Goal: Task Accomplishment & Management: Manage account settings

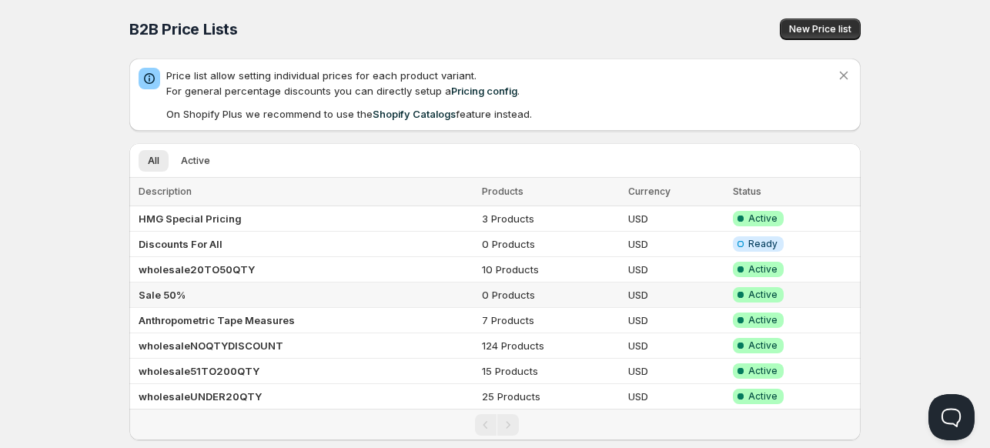
scroll to position [28, 0]
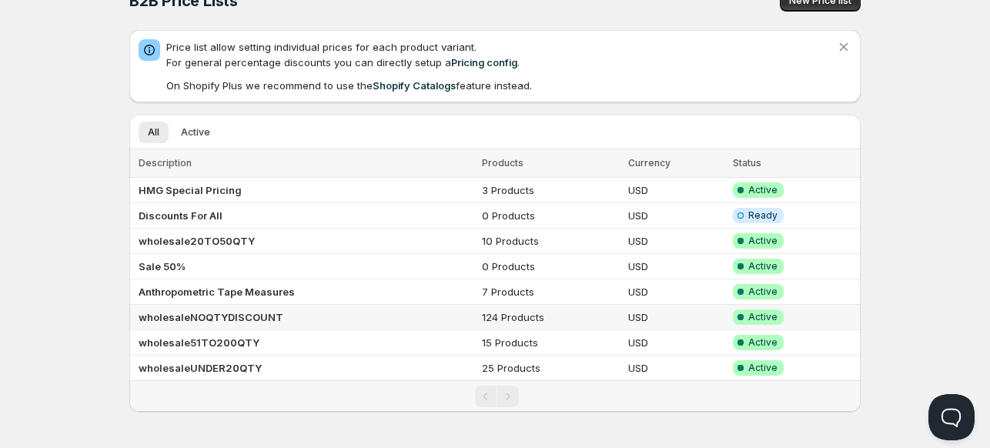
click at [159, 313] on b "wholesaleNOQTYDISCOUNT" at bounding box center [211, 317] width 145 height 12
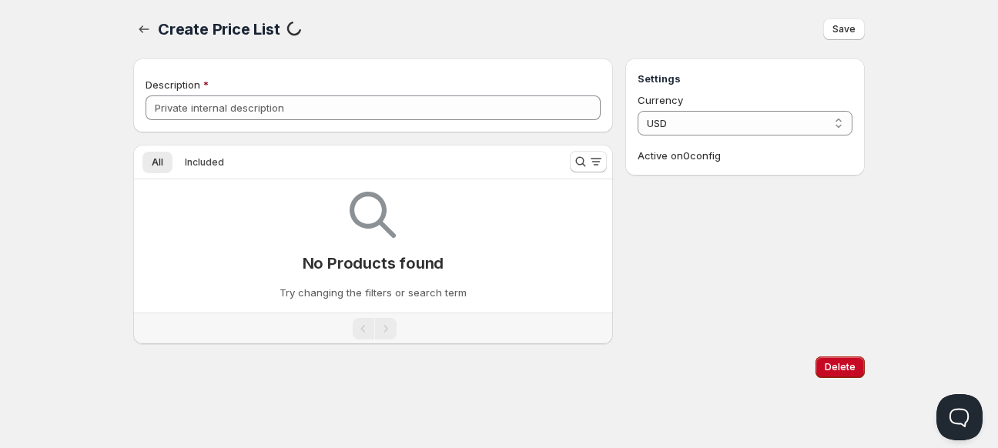
type input "wholesaleNOQTYDISCOUNT"
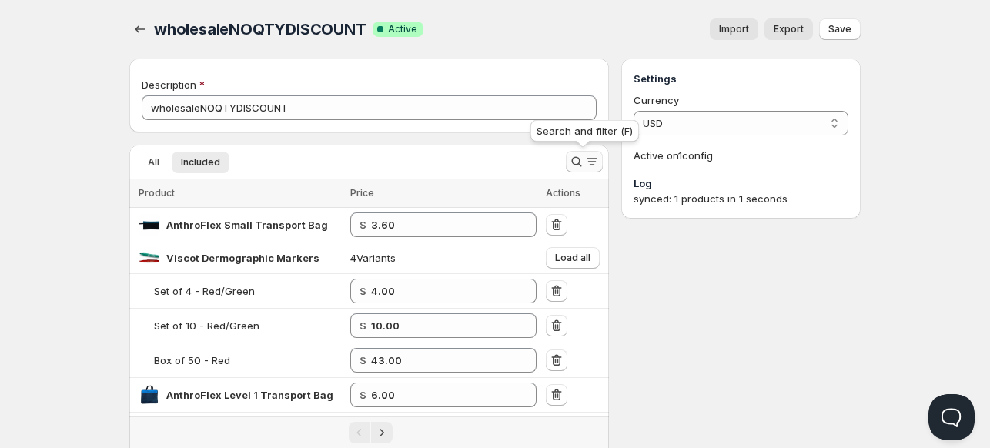
click at [580, 150] on div "Search and filter (F)" at bounding box center [585, 134] width 115 height 34
click at [579, 156] on icon "Search and filter results" at bounding box center [576, 161] width 15 height 15
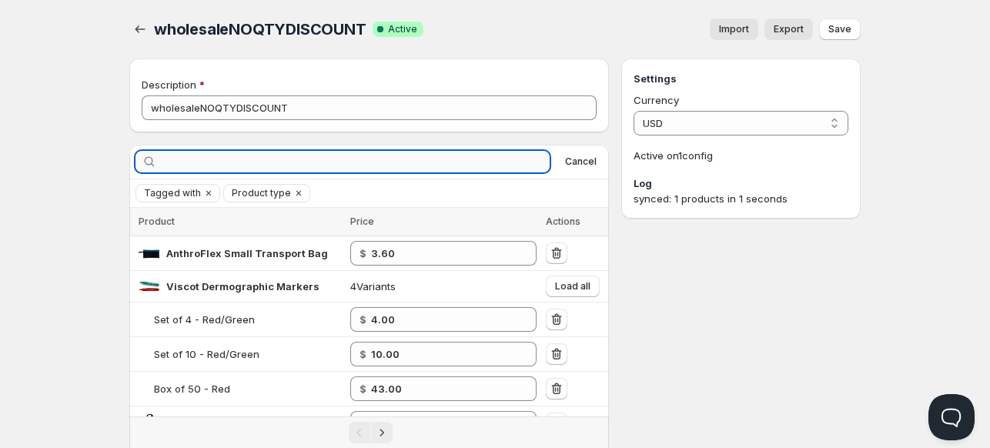
click at [476, 159] on input "text" at bounding box center [355, 162] width 390 height 22
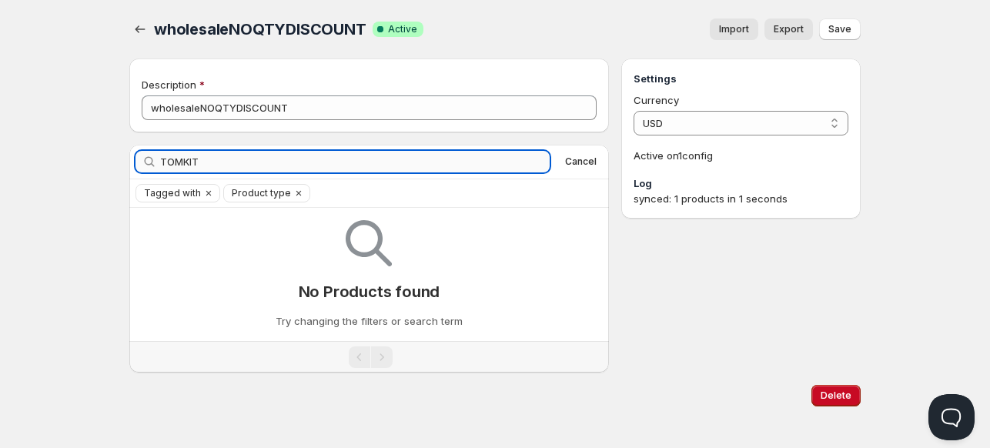
click at [203, 166] on input "TOMKIT" at bounding box center [355, 162] width 390 height 22
type input "[PERSON_NAME]"
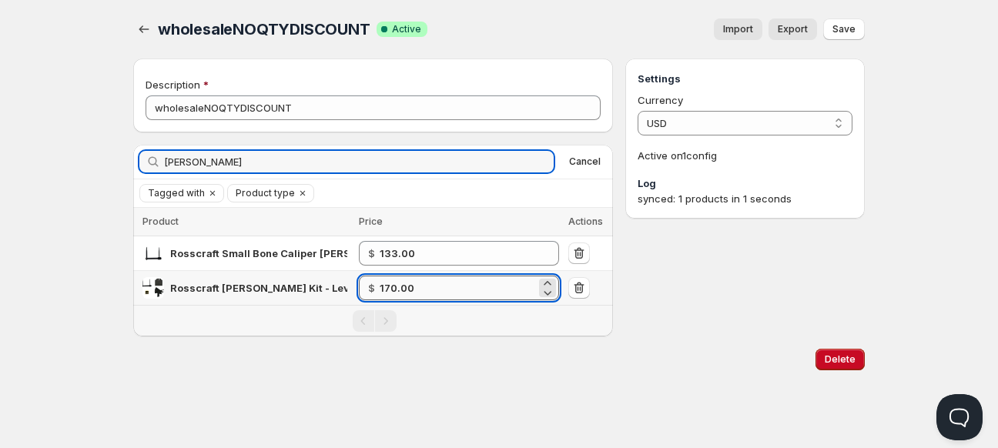
click at [434, 285] on input "170.00" at bounding box center [458, 288] width 156 height 25
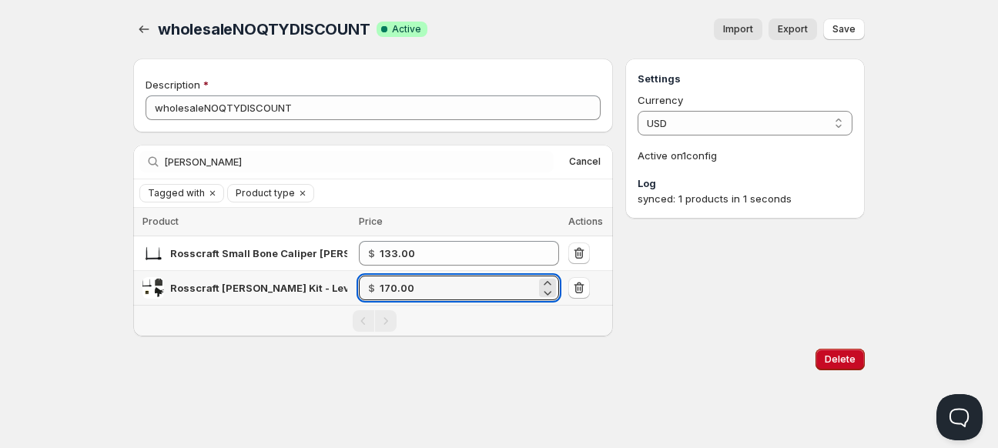
drag, startPoint x: 430, startPoint y: 286, endPoint x: 323, endPoint y: 287, distance: 106.3
click at [323, 287] on tr "Rosscraft [PERSON_NAME] Kit - Level 1 $ 170.00" at bounding box center [373, 288] width 480 height 35
type input "169.00"
click at [303, 411] on div "Home Pricing Price lists Forms Submissions Settings Features Plans wholesaleNOQ…" at bounding box center [499, 224] width 998 height 448
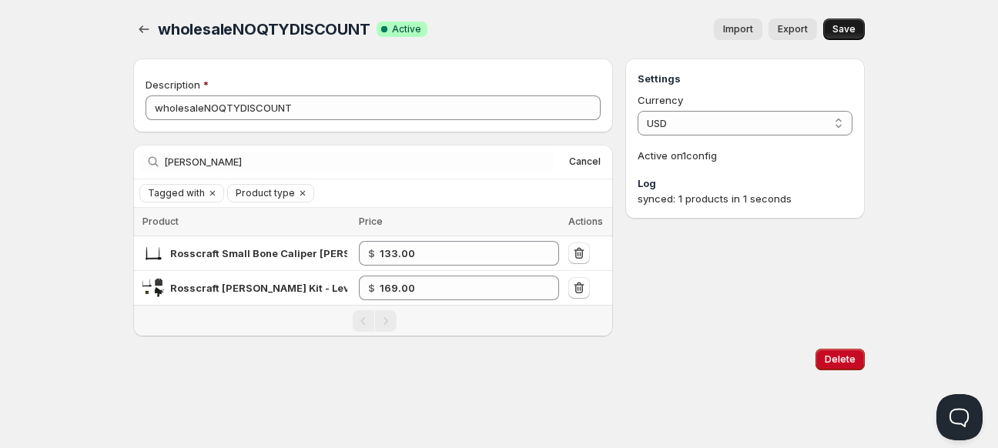
click at [847, 26] on span "Save" at bounding box center [844, 29] width 23 height 12
click at [145, 30] on icon "button" at bounding box center [143, 29] width 15 height 15
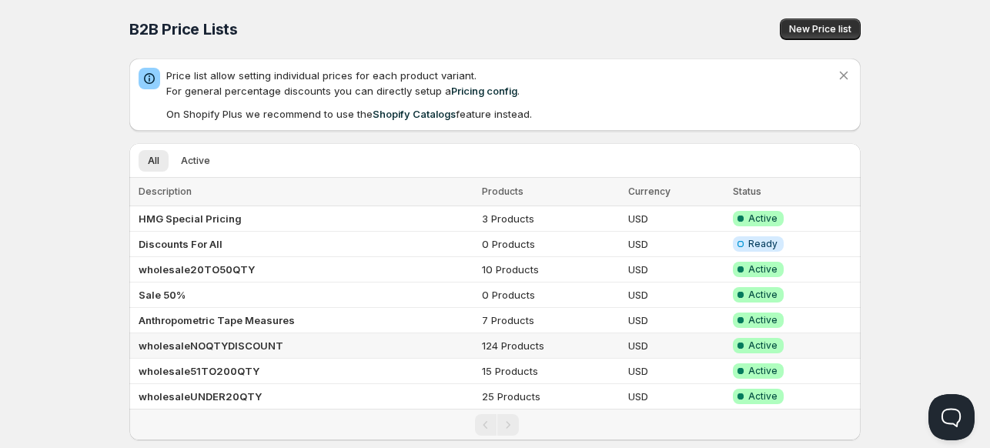
click at [188, 344] on b "wholesaleNOQTYDISCOUNT" at bounding box center [211, 346] width 145 height 12
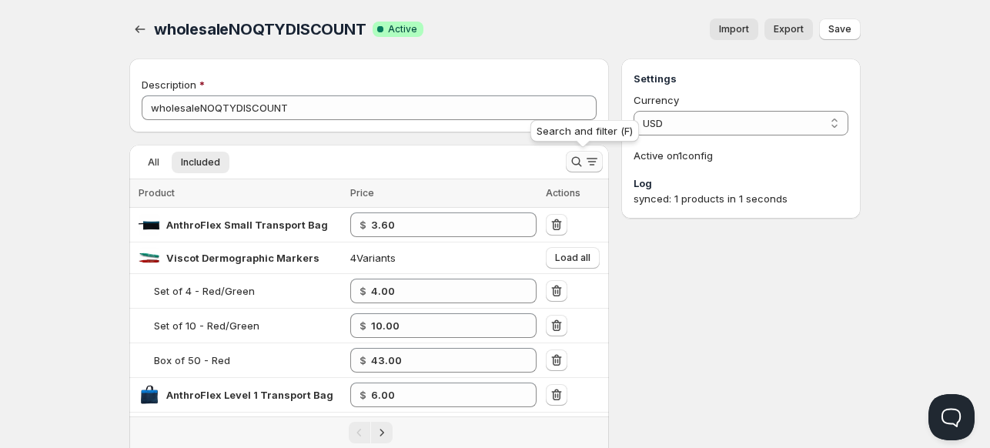
click at [576, 163] on icon "Search and filter results" at bounding box center [576, 161] width 15 height 15
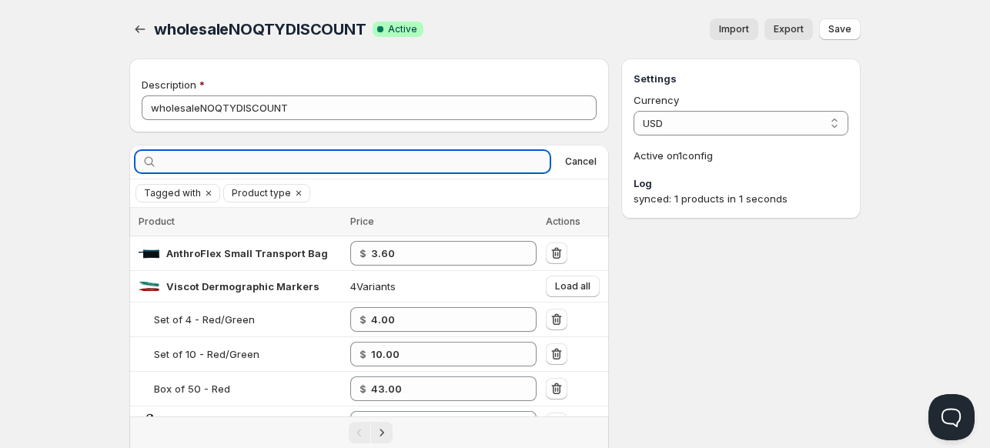
click at [504, 163] on input "text" at bounding box center [355, 162] width 390 height 22
type input "[PERSON_NAME]"
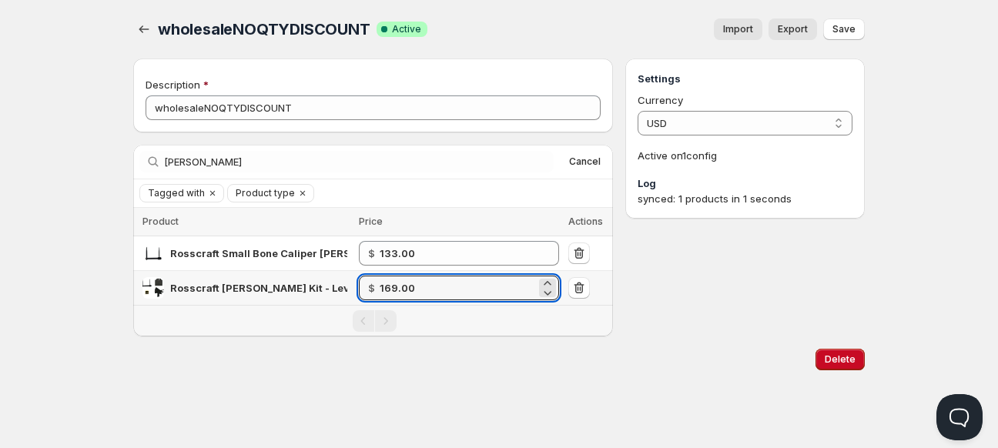
drag, startPoint x: 425, startPoint y: 290, endPoint x: 302, endPoint y: 283, distance: 123.4
click at [302, 283] on tr "Rosscraft [PERSON_NAME] Kit - Level 1 $ 169.00" at bounding box center [373, 288] width 480 height 35
type input "175.00"
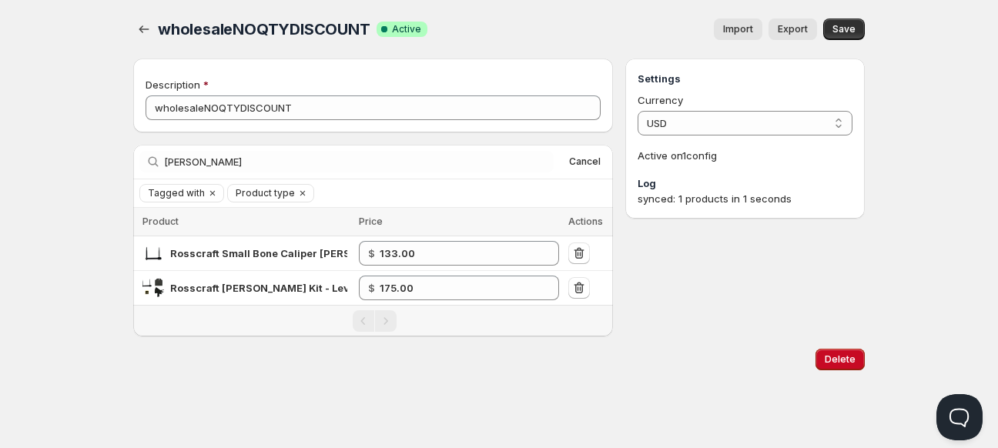
click at [387, 367] on div "Delete" at bounding box center [496, 357] width 738 height 28
click at [849, 33] on span "Save" at bounding box center [844, 29] width 23 height 12
click at [146, 27] on icon "button" at bounding box center [143, 29] width 15 height 15
